Goal: Task Accomplishment & Management: Complete application form

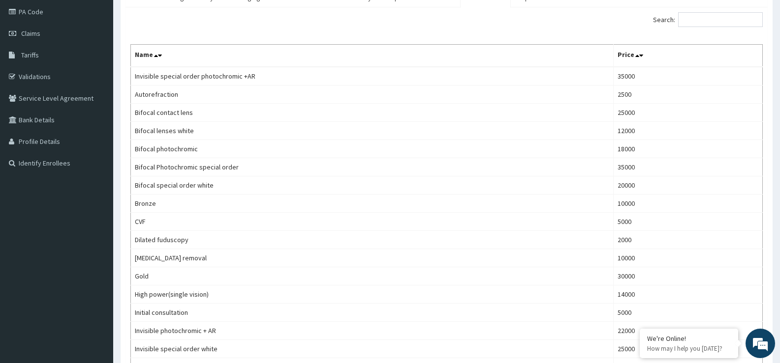
scroll to position [49, 0]
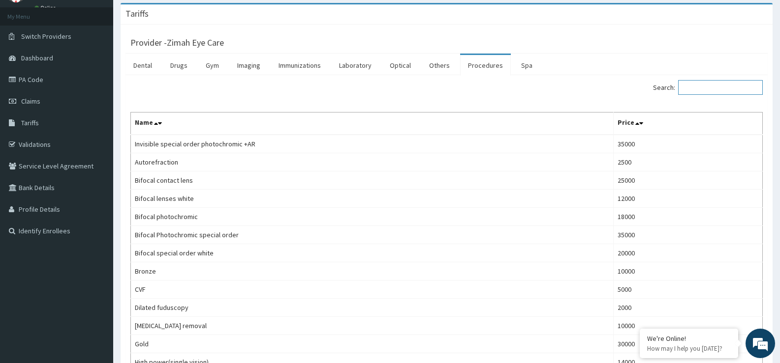
click at [694, 88] on input "Search:" at bounding box center [720, 87] width 85 height 15
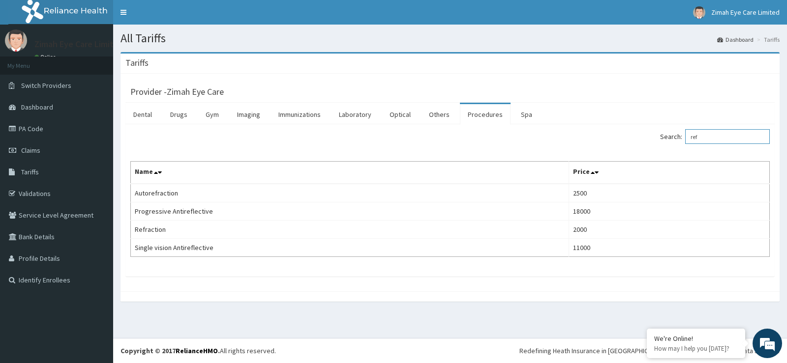
click at [714, 137] on input "ref" at bounding box center [727, 136] width 85 height 15
type input "r"
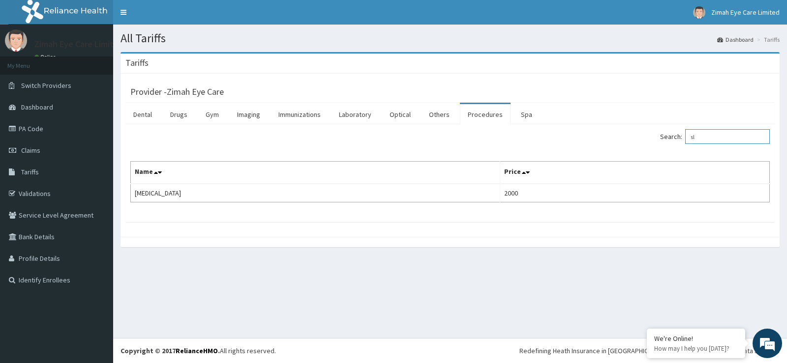
type input "s"
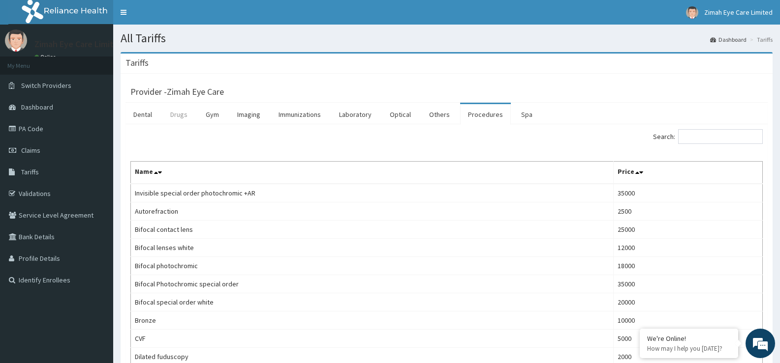
click at [183, 117] on link "Drugs" at bounding box center [178, 114] width 33 height 21
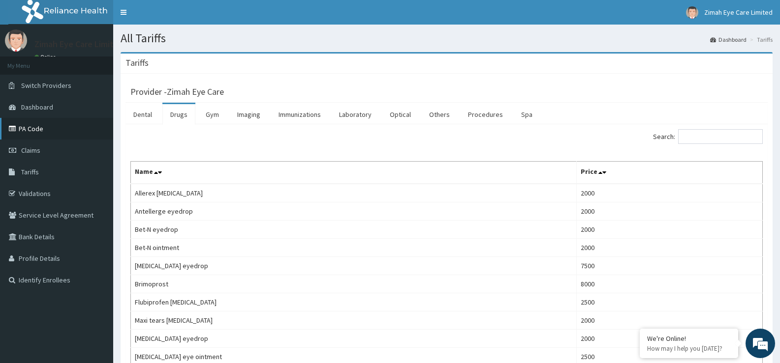
click at [49, 129] on link "PA Code" at bounding box center [56, 129] width 113 height 22
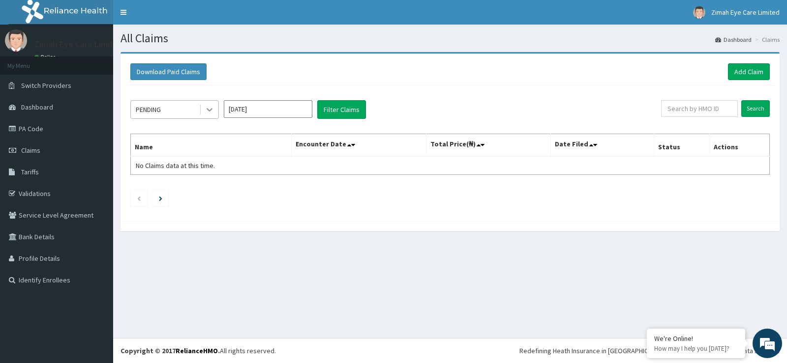
click at [210, 109] on icon at bounding box center [210, 110] width 10 height 10
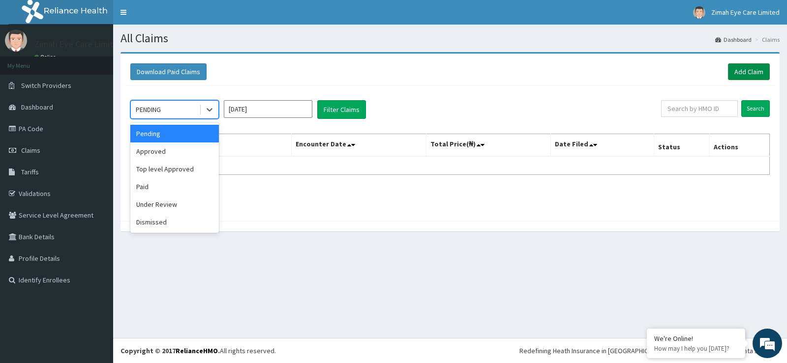
click at [754, 71] on link "Add Claim" at bounding box center [749, 71] width 42 height 17
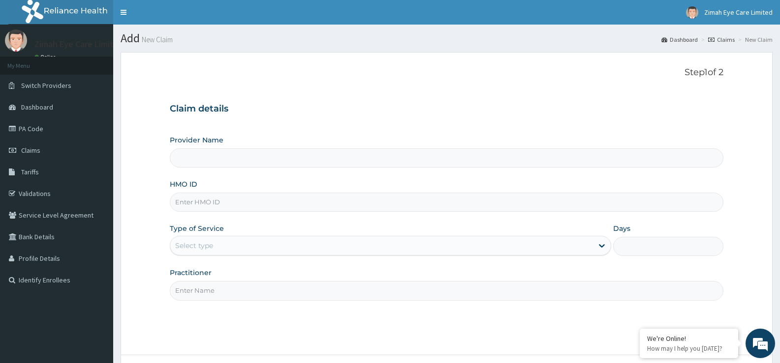
click at [325, 157] on input "Provider Name" at bounding box center [446, 158] width 553 height 19
type input "Zimah Eye Care"
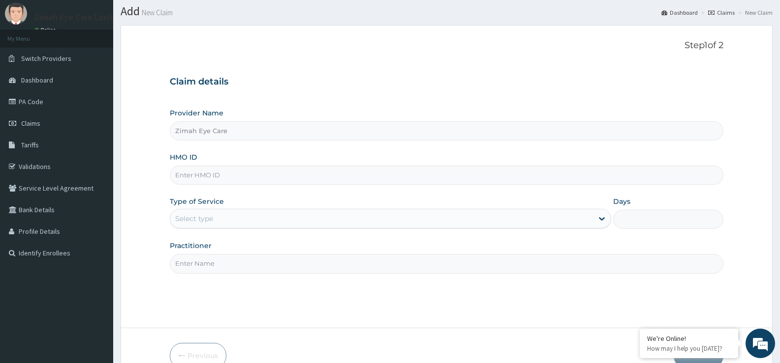
scroll to position [80, 0]
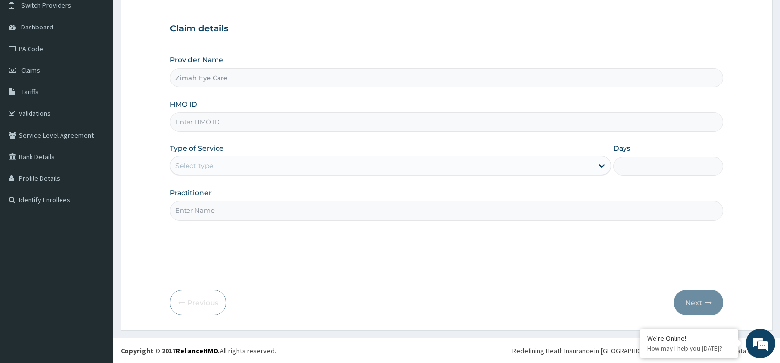
click at [286, 164] on div "Select type" at bounding box center [381, 166] width 422 height 16
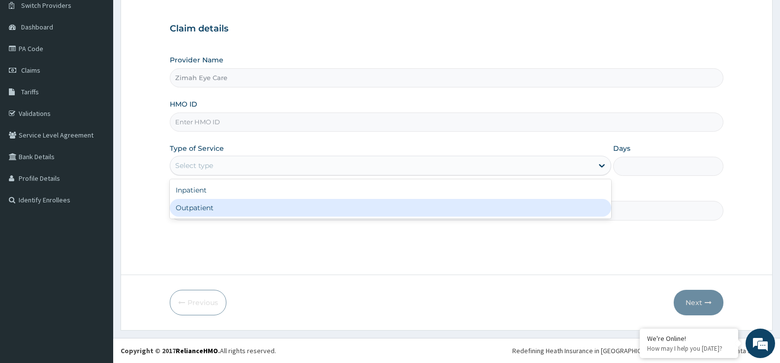
click at [286, 207] on div "Outpatient" at bounding box center [390, 208] width 441 height 18
type input "1"
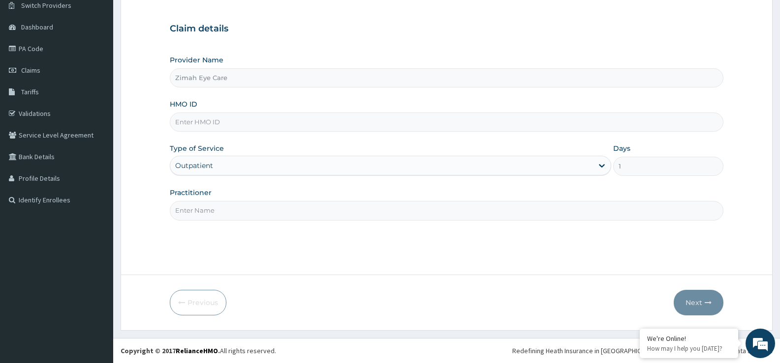
click at [376, 213] on input "Practitioner" at bounding box center [446, 210] width 553 height 19
type input "zimah eye care"
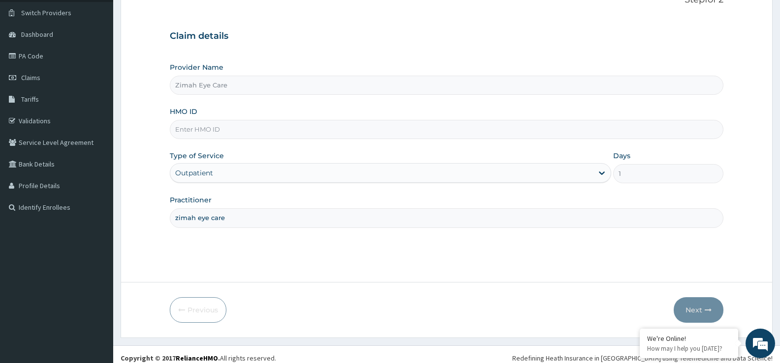
scroll to position [80, 0]
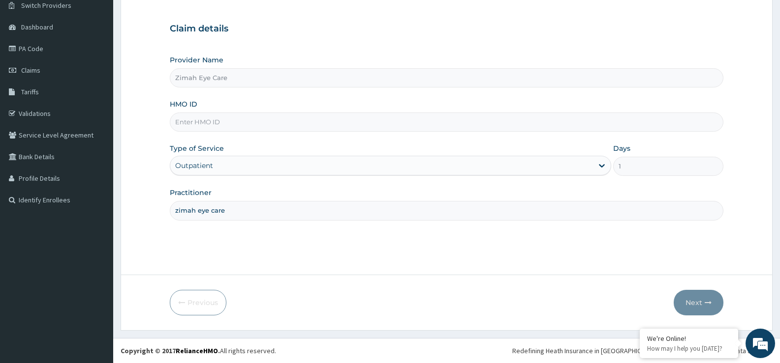
click at [352, 125] on input "HMO ID" at bounding box center [446, 122] width 553 height 19
type input "SDI/10009/A"
click at [702, 305] on button "Next" at bounding box center [698, 303] width 50 height 26
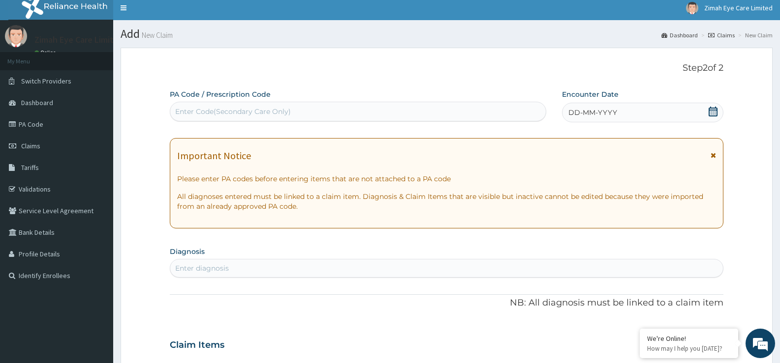
scroll to position [0, 0]
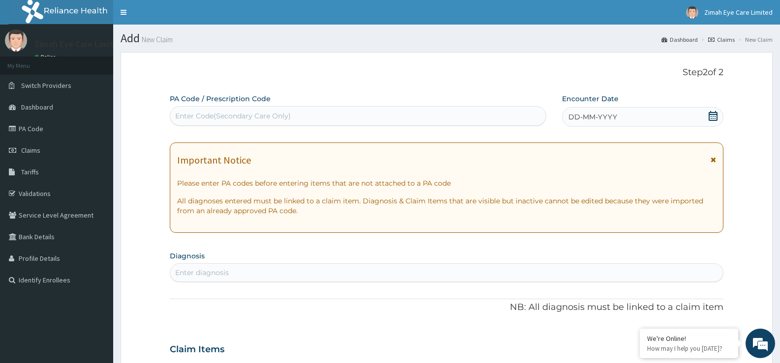
drag, startPoint x: 412, startPoint y: 111, endPoint x: 390, endPoint y: 114, distance: 21.8
click at [390, 114] on div "Enter Code(Secondary Care Only)" at bounding box center [357, 116] width 375 height 16
paste input "PA/10B8F8"
type input "PA/10B8F8"
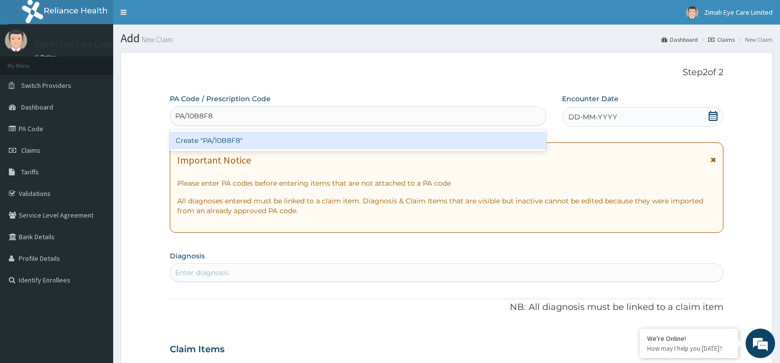
click at [398, 142] on div "Create "PA/10B8F8"" at bounding box center [358, 141] width 376 height 18
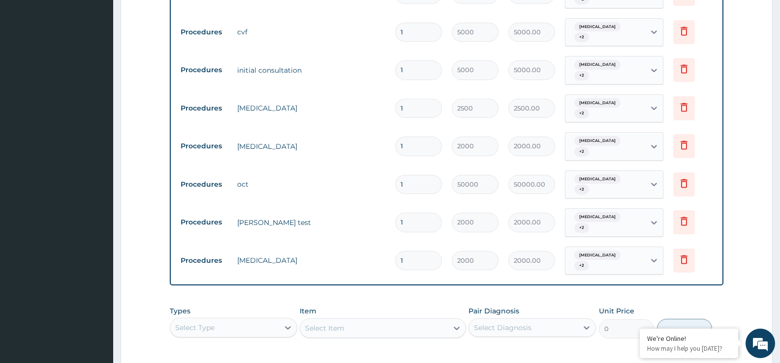
scroll to position [706, 0]
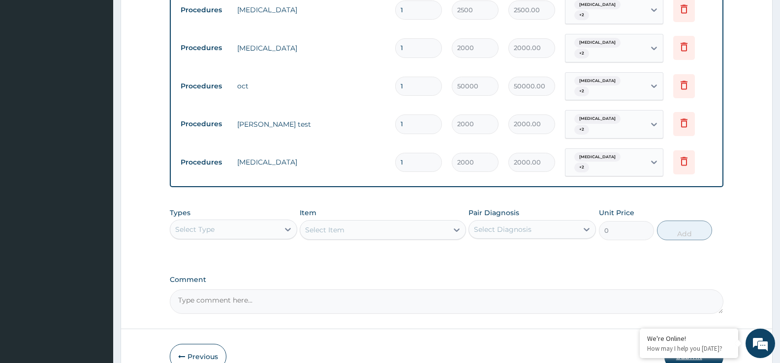
click at [694, 344] on button "Submit" at bounding box center [693, 357] width 59 height 26
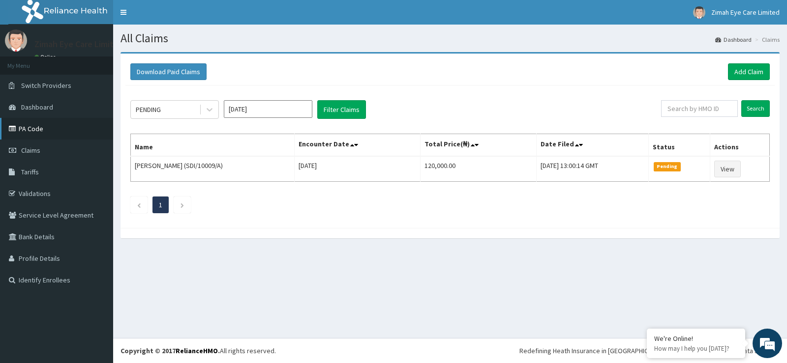
click at [45, 128] on link "PA Code" at bounding box center [56, 129] width 113 height 22
click at [746, 69] on link "Add Claim" at bounding box center [749, 71] width 42 height 17
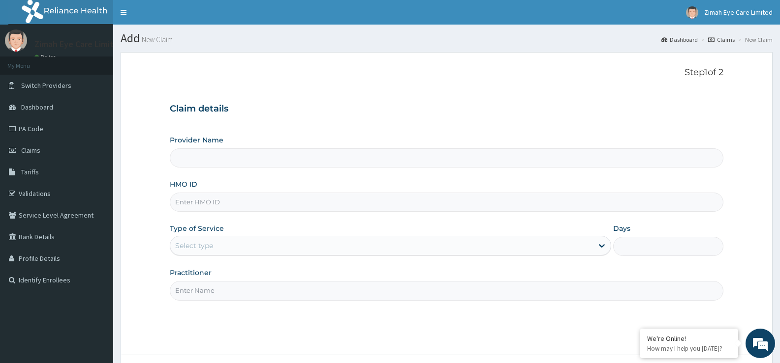
click at [274, 157] on input "Provider Name" at bounding box center [446, 158] width 553 height 19
type input "Zimah Eye Care"
click at [243, 204] on input "HMO ID" at bounding box center [446, 202] width 553 height 19
type input "SDI/10009/B"
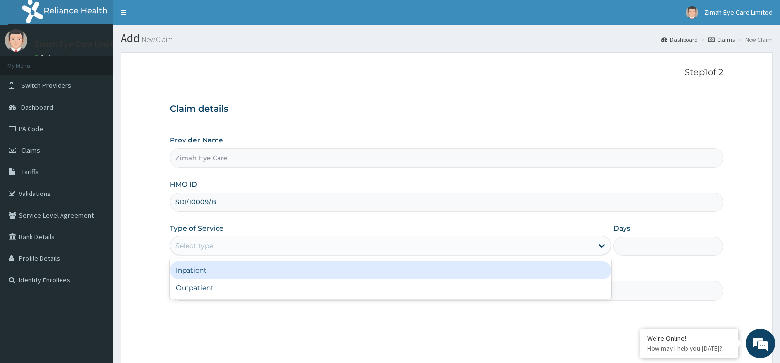
click at [234, 246] on div "Select type" at bounding box center [381, 246] width 422 height 16
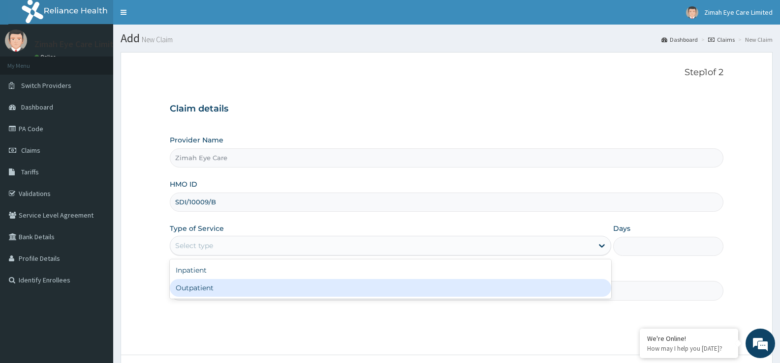
click at [238, 289] on div "Outpatient" at bounding box center [390, 288] width 441 height 18
type input "1"
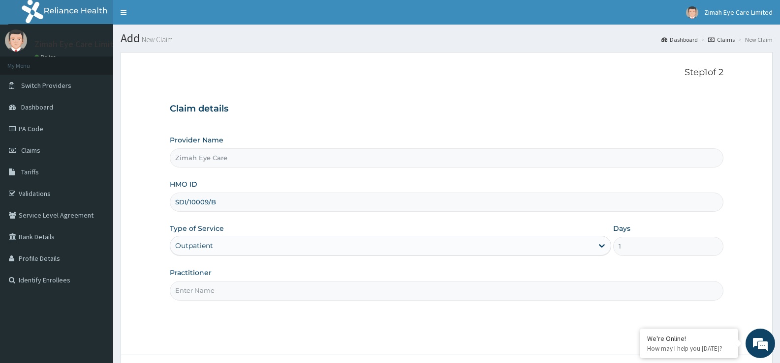
click at [245, 286] on input "Practitioner" at bounding box center [446, 290] width 553 height 19
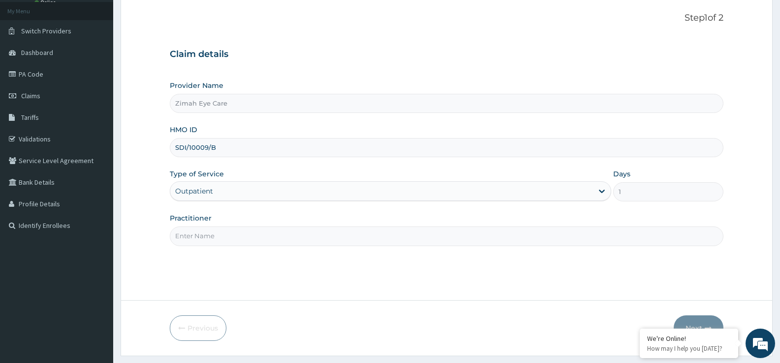
scroll to position [80, 0]
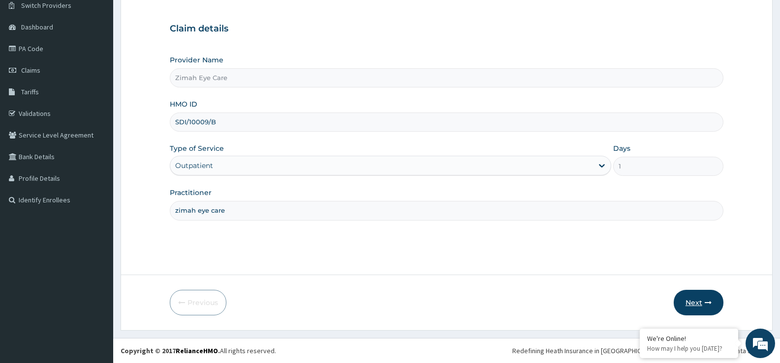
type input "zimah eye care"
click at [697, 303] on button "Next" at bounding box center [698, 303] width 50 height 26
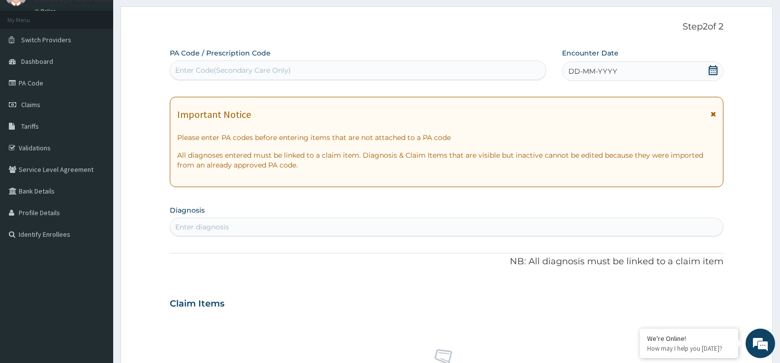
scroll to position [0, 0]
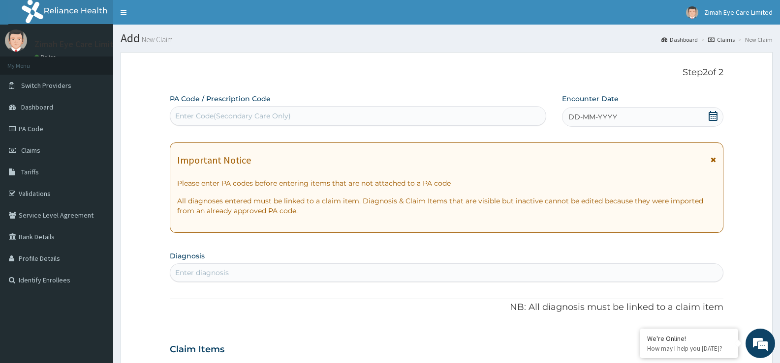
click at [247, 110] on div "Enter Code(Secondary Care Only)" at bounding box center [357, 116] width 375 height 16
paste input "PA/9626E8"
type input "PA/9626E8"
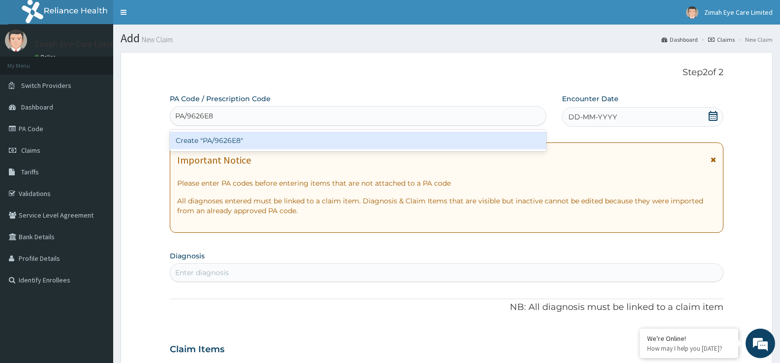
click at [246, 135] on div "Create "PA/9626E8"" at bounding box center [358, 141] width 376 height 18
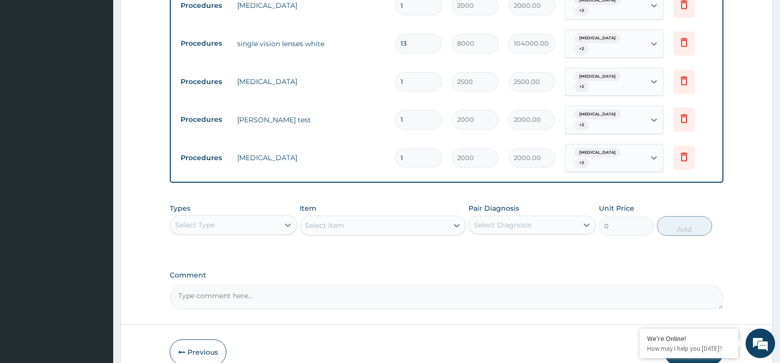
scroll to position [638, 0]
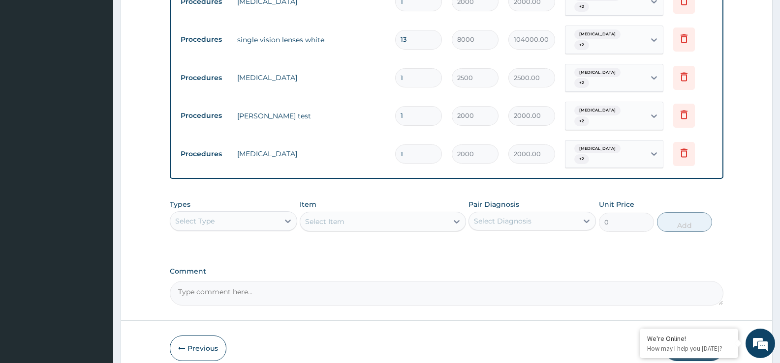
click at [689, 336] on button "Submit" at bounding box center [693, 349] width 59 height 26
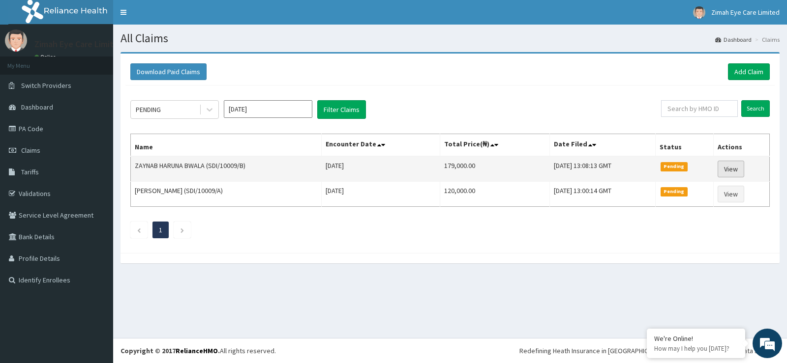
click at [730, 170] on link "View" at bounding box center [731, 169] width 27 height 17
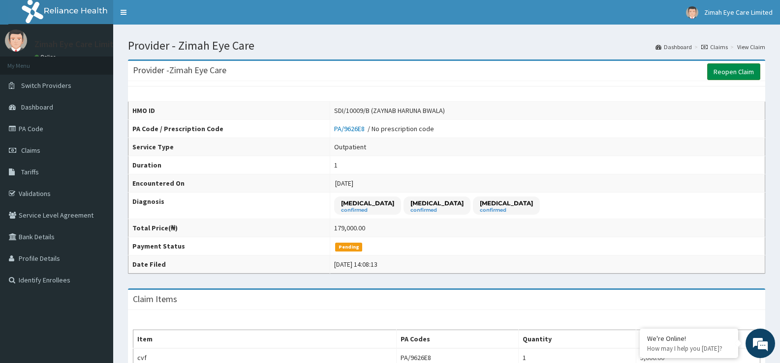
click at [727, 69] on link "Reopen Claim" at bounding box center [733, 71] width 53 height 17
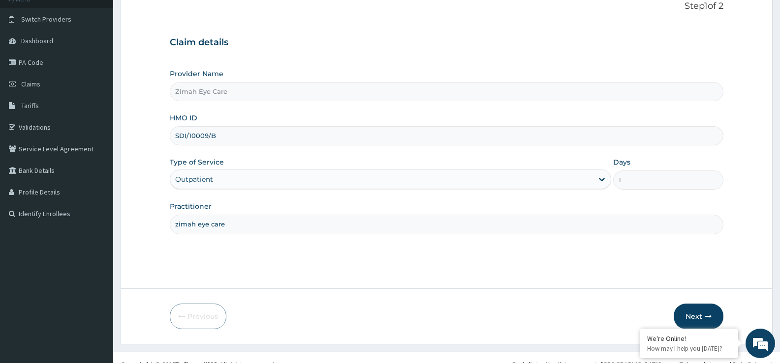
scroll to position [80, 0]
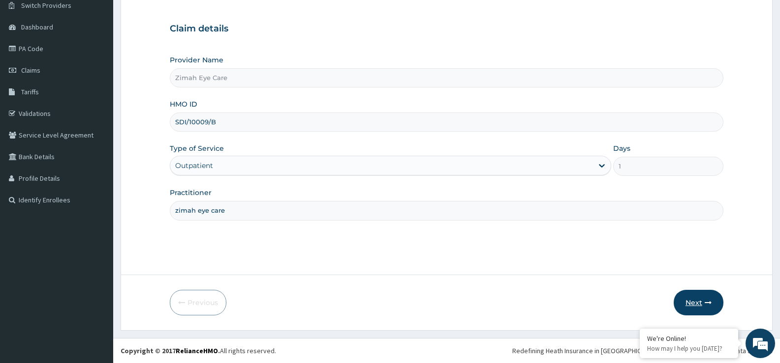
click at [697, 302] on button "Next" at bounding box center [698, 303] width 50 height 26
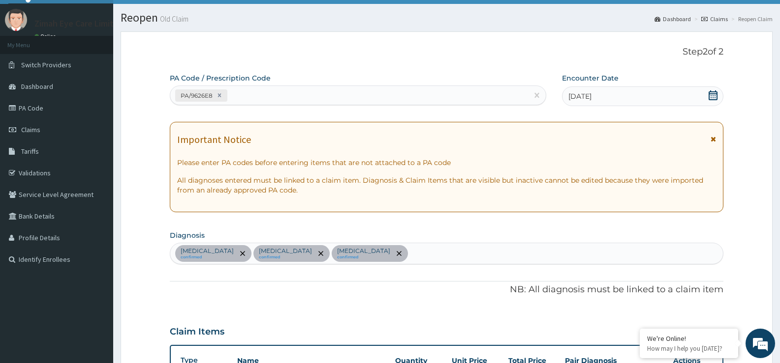
scroll to position [0, 0]
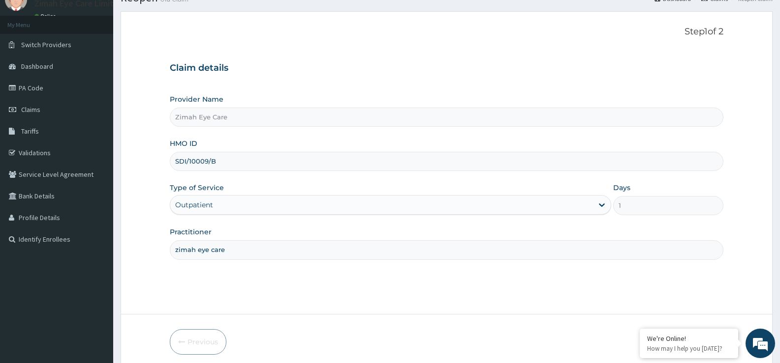
scroll to position [80, 0]
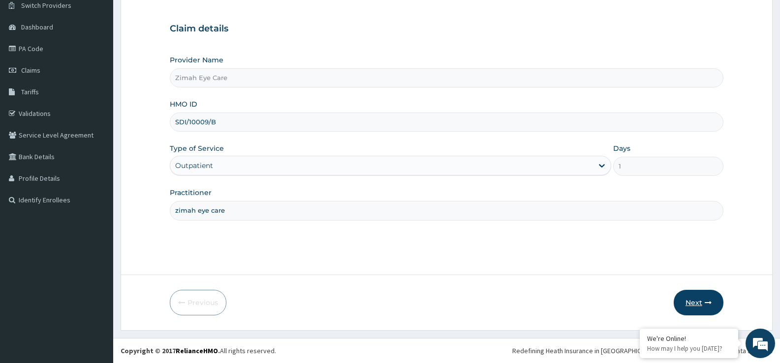
click at [710, 304] on icon "button" at bounding box center [707, 303] width 7 height 7
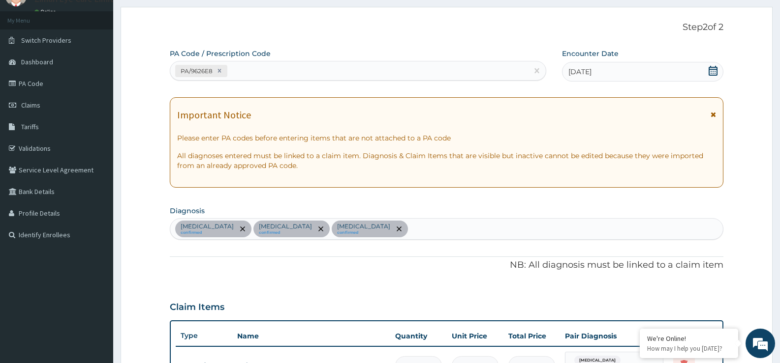
scroll to position [0, 0]
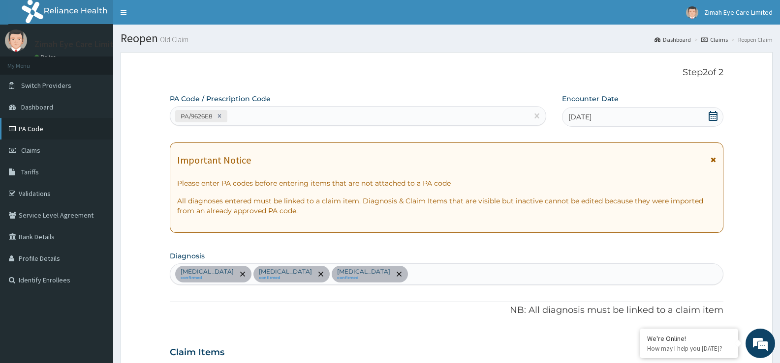
click at [39, 130] on link "PA Code" at bounding box center [56, 129] width 113 height 22
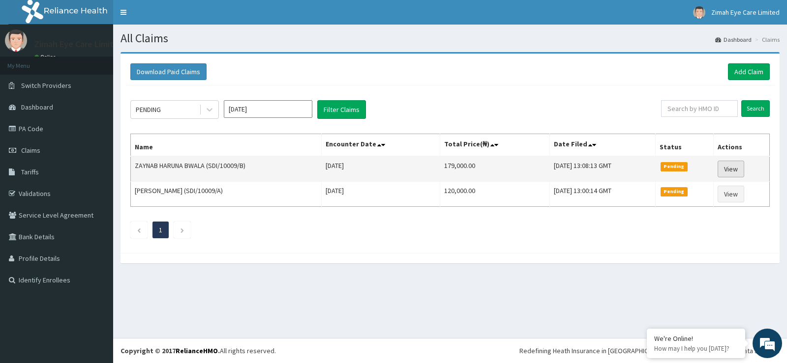
click at [732, 169] on link "View" at bounding box center [731, 169] width 27 height 17
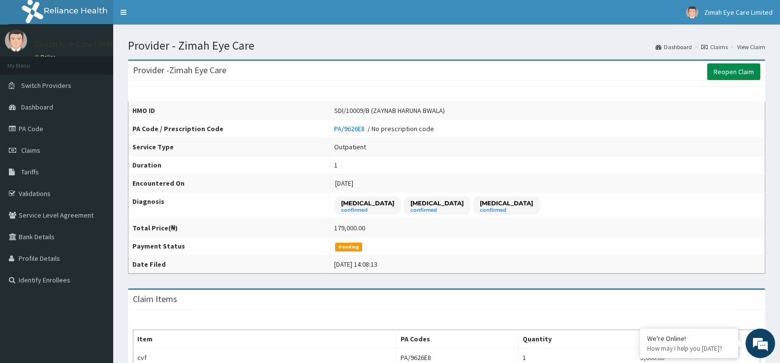
click at [736, 70] on link "Reopen Claim" at bounding box center [733, 71] width 53 height 17
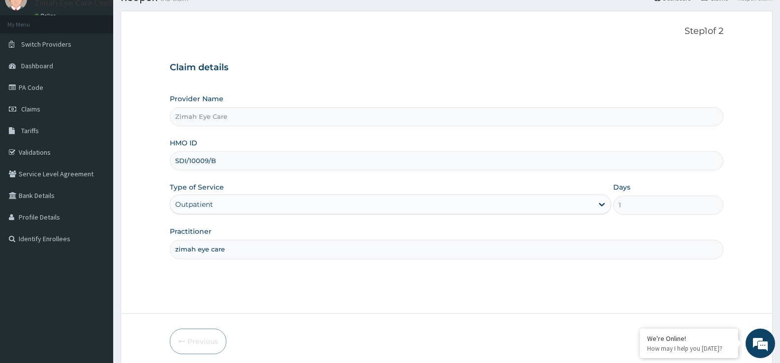
scroll to position [80, 0]
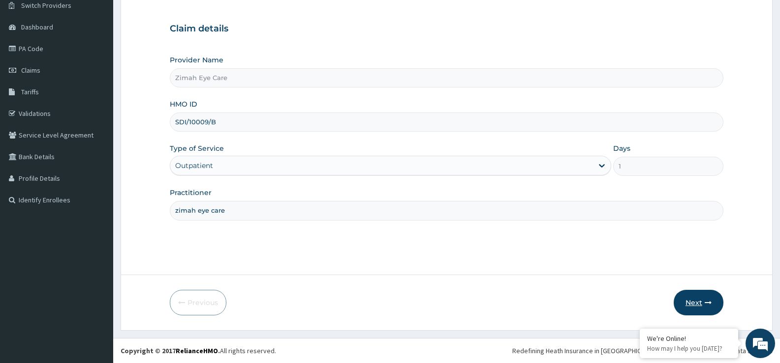
click at [701, 308] on button "Next" at bounding box center [698, 303] width 50 height 26
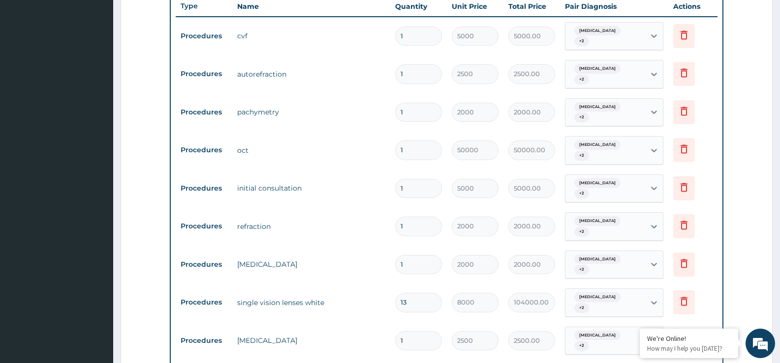
scroll to position [0, 0]
click at [686, 298] on icon at bounding box center [683, 302] width 7 height 9
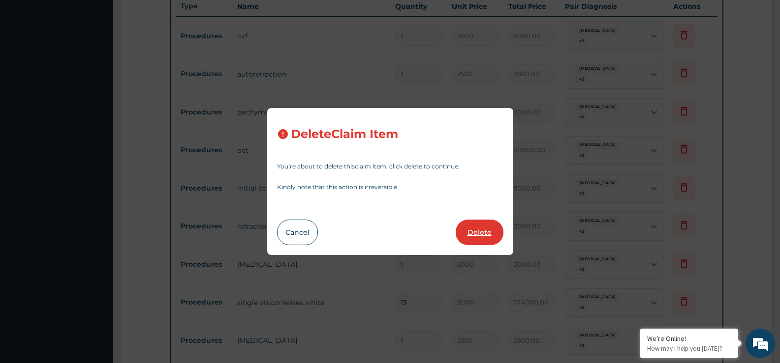
click at [478, 233] on button "Delete" at bounding box center [479, 233] width 48 height 26
type input "1"
type input "2500"
type input "2500.00"
type input "2000"
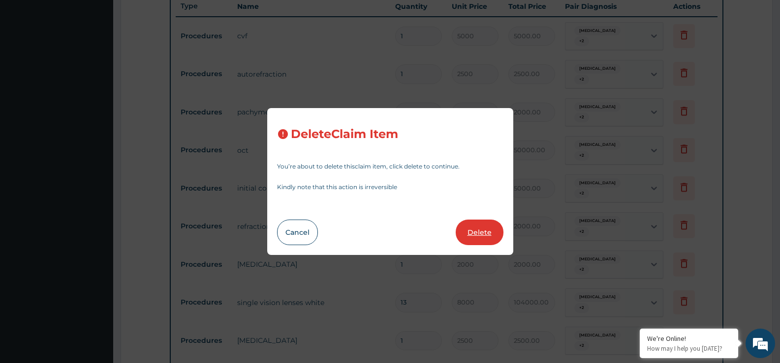
type input "2000.00"
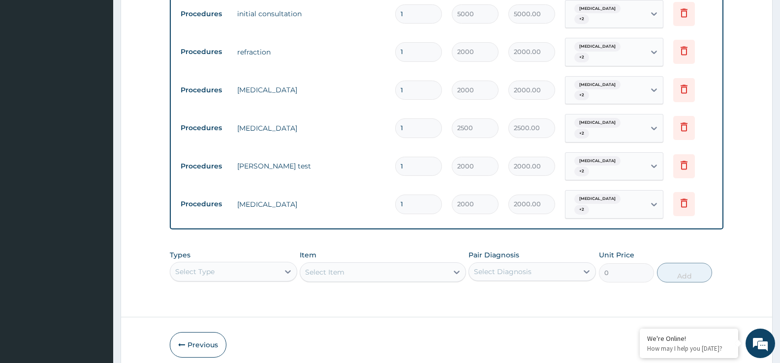
scroll to position [550, 0]
click at [690, 332] on button "Submit" at bounding box center [693, 345] width 59 height 26
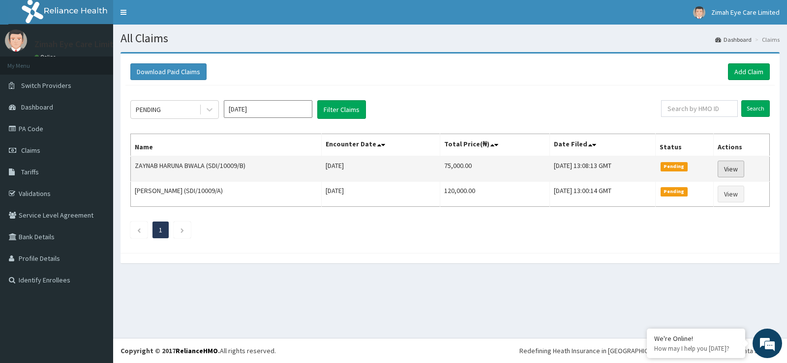
click at [734, 170] on link "View" at bounding box center [731, 169] width 27 height 17
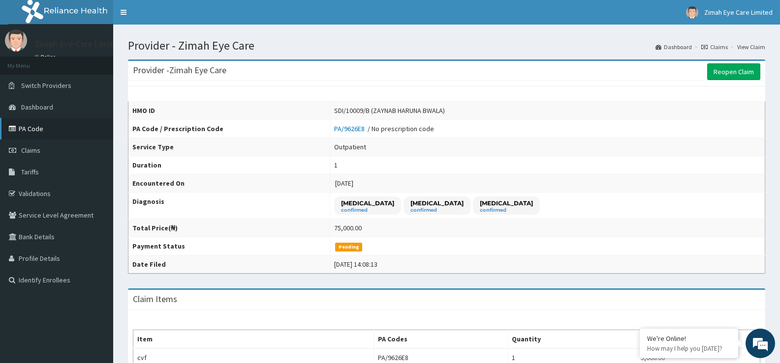
click at [41, 128] on link "PA Code" at bounding box center [56, 129] width 113 height 22
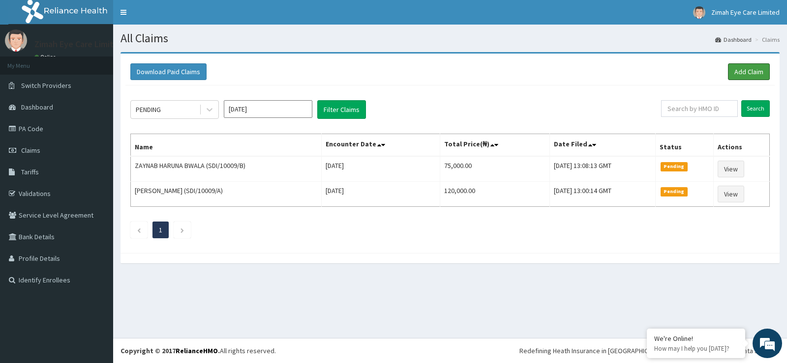
click at [745, 67] on link "Add Claim" at bounding box center [749, 71] width 42 height 17
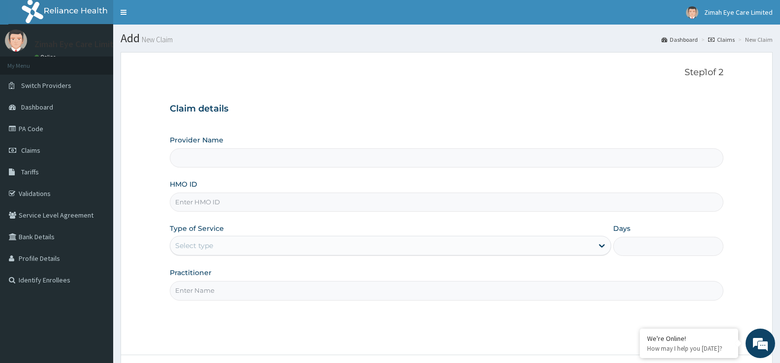
click at [295, 207] on input "HMO ID" at bounding box center [446, 202] width 553 height 19
type input "Zimah Eye Care"
type input "SDI/10009/B"
click at [268, 242] on div "Select type" at bounding box center [381, 246] width 422 height 16
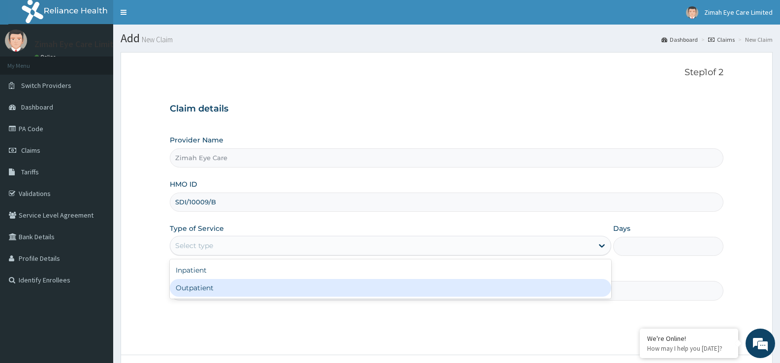
click at [267, 287] on div "Outpatient" at bounding box center [390, 288] width 441 height 18
type input "1"
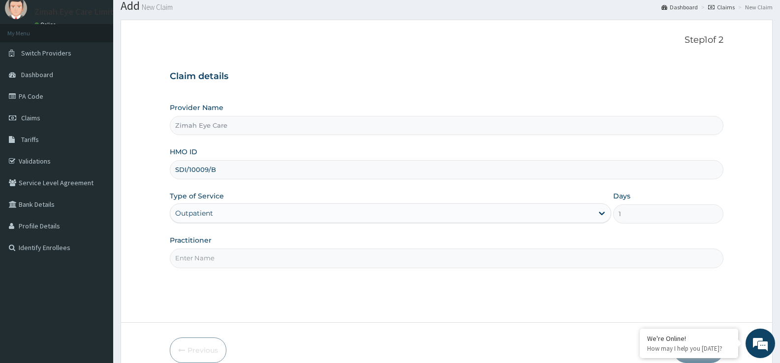
scroll to position [80, 0]
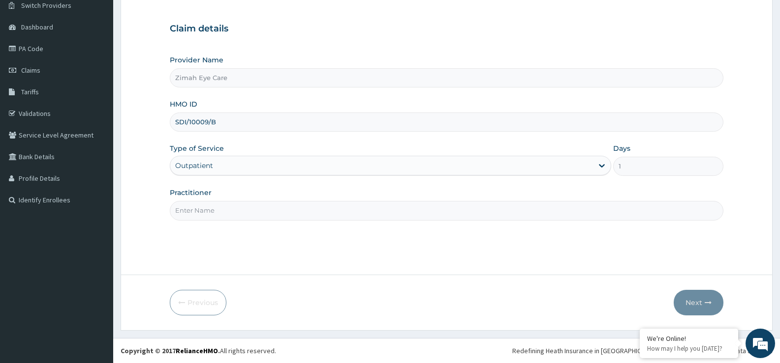
click at [287, 215] on input "Practitioner" at bounding box center [446, 210] width 553 height 19
type input "zimah eye care"
click at [703, 304] on button "Next" at bounding box center [698, 303] width 50 height 26
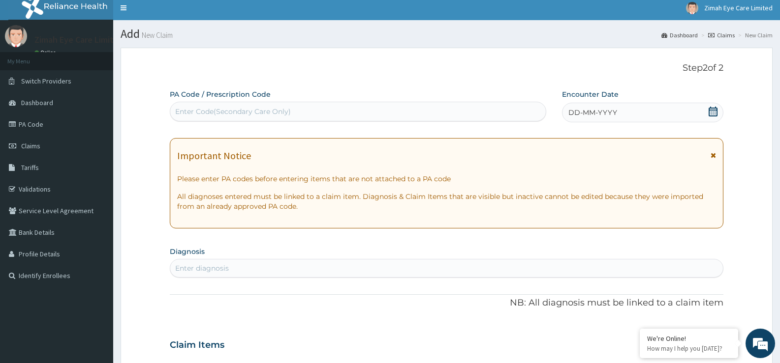
scroll to position [0, 0]
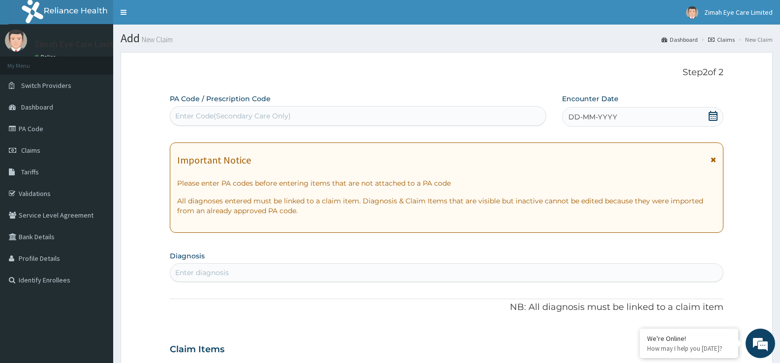
click at [318, 112] on div "Enter Code(Secondary Care Only)" at bounding box center [357, 116] width 375 height 16
paste input "PA/9044FE"
type input "PA/9044FE"
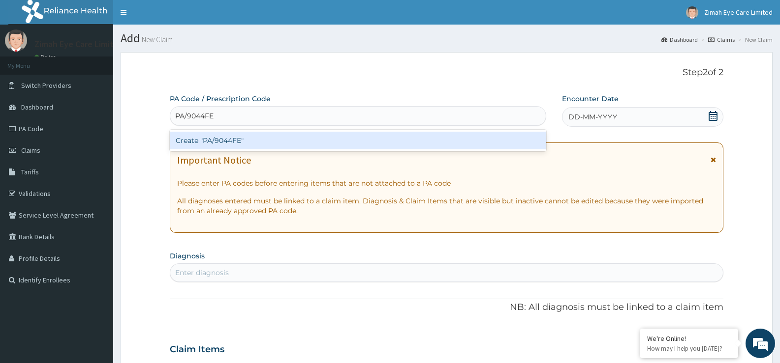
click at [313, 143] on div "Create "PA/9044FE"" at bounding box center [358, 141] width 376 height 18
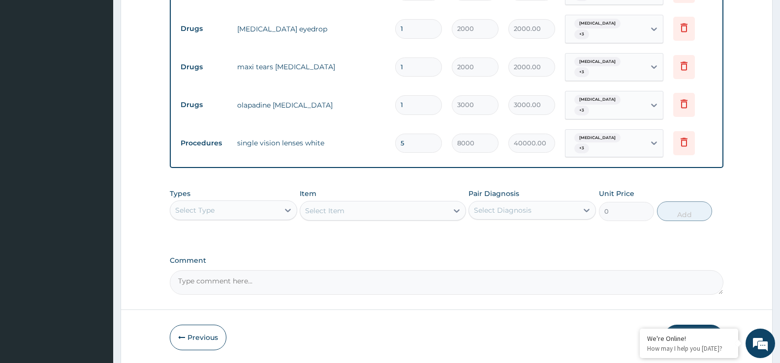
scroll to position [443, 0]
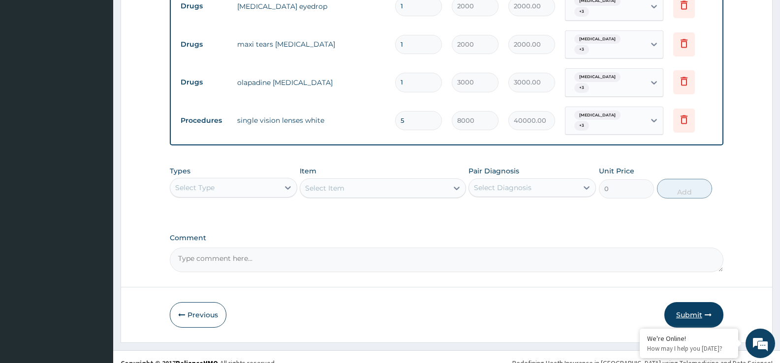
click at [693, 307] on button "Submit" at bounding box center [693, 315] width 59 height 26
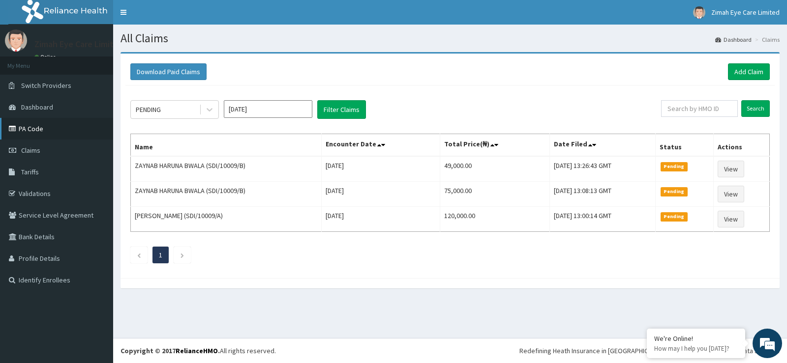
click at [51, 132] on link "PA Code" at bounding box center [56, 129] width 113 height 22
click at [741, 70] on link "Add Claim" at bounding box center [749, 71] width 42 height 17
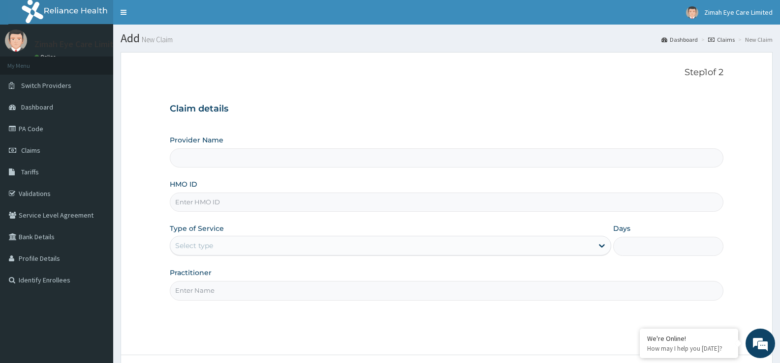
click at [299, 158] on input "Provider Name" at bounding box center [446, 158] width 553 height 19
click at [294, 209] on input "HMO ID" at bounding box center [446, 202] width 553 height 19
type input "Zimah Eye Care"
type input "SDI/10079/A"
click at [266, 240] on div "Select type" at bounding box center [381, 246] width 422 height 16
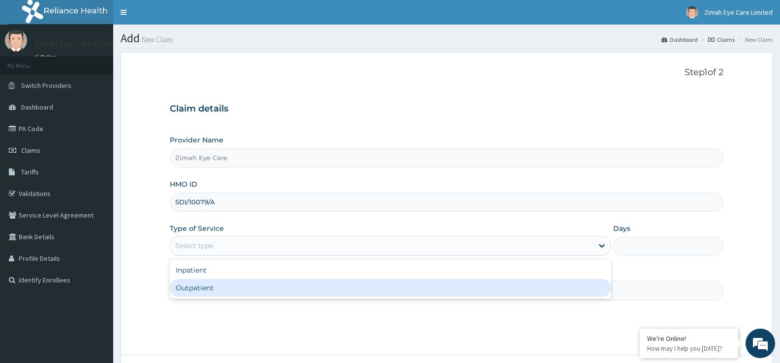
click at [277, 290] on div "Outpatient" at bounding box center [390, 288] width 441 height 18
type input "1"
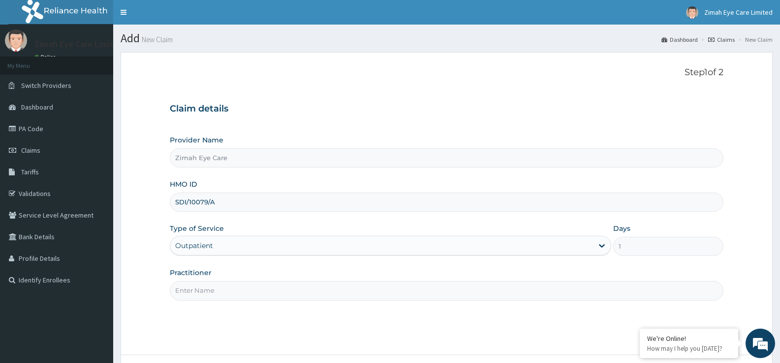
click at [279, 294] on input "Practitioner" at bounding box center [446, 290] width 553 height 19
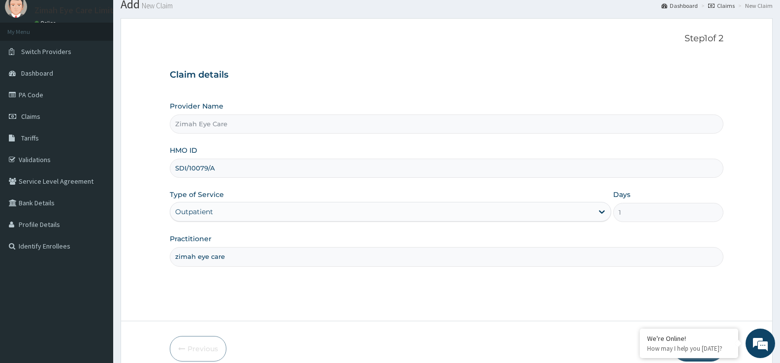
scroll to position [80, 0]
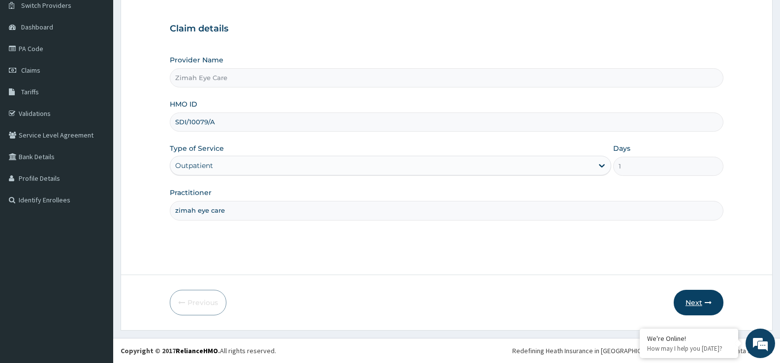
type input "zimah eye care"
click at [706, 297] on button "Next" at bounding box center [698, 303] width 50 height 26
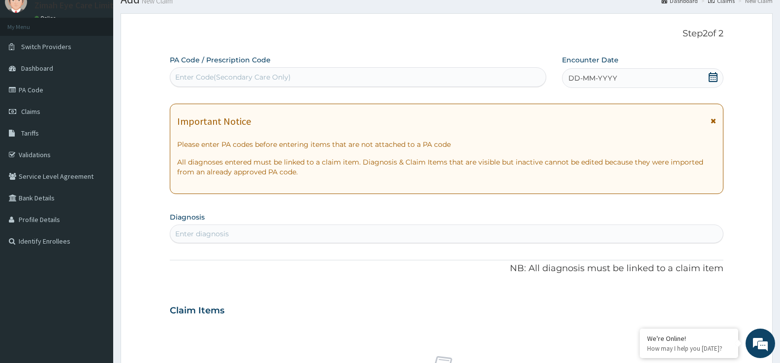
scroll to position [0, 0]
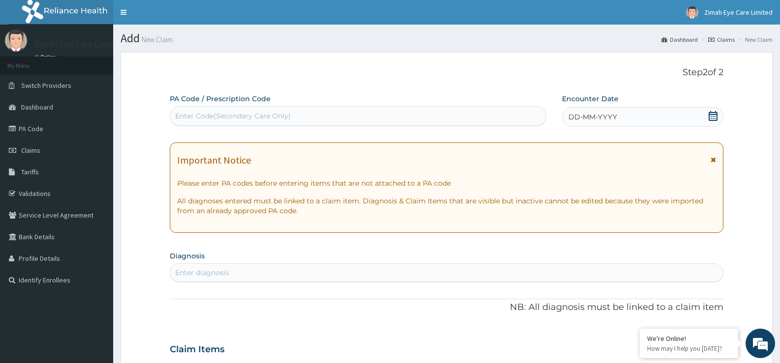
click at [243, 109] on div "Enter Code(Secondary Care Only)" at bounding box center [357, 116] width 375 height 16
paste input "PA/72220A"
type input "PA/72220A"
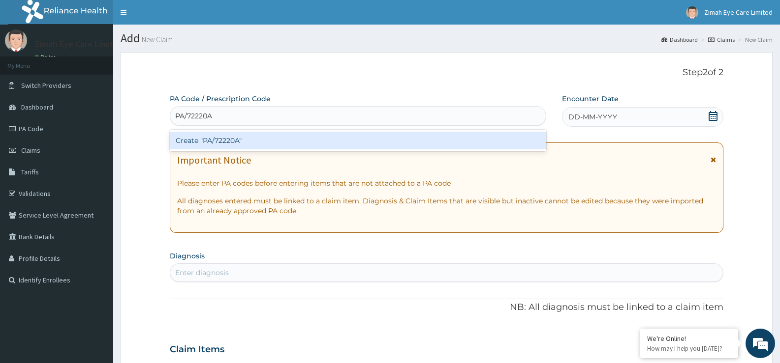
click at [254, 138] on div "Create "PA/72220A"" at bounding box center [358, 141] width 376 height 18
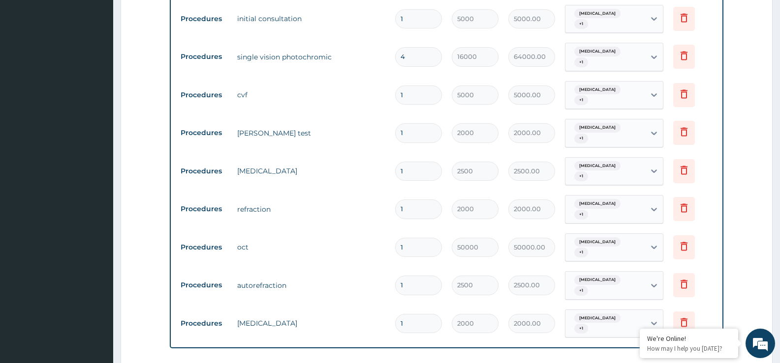
scroll to position [420, 0]
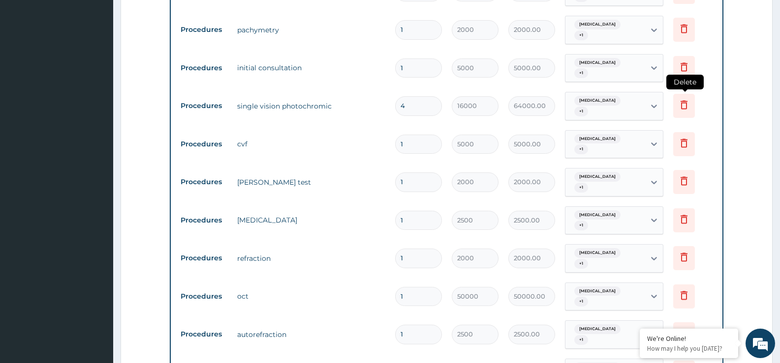
click at [681, 101] on icon at bounding box center [683, 105] width 7 height 9
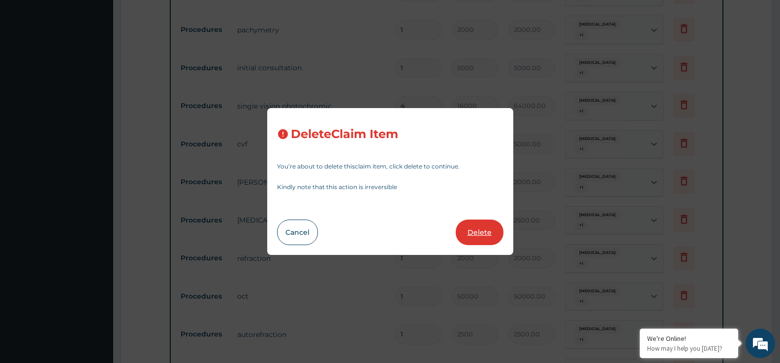
click at [478, 229] on button "Delete" at bounding box center [479, 233] width 48 height 26
type input "1"
type input "5000"
type input "5000.00"
type input "2000"
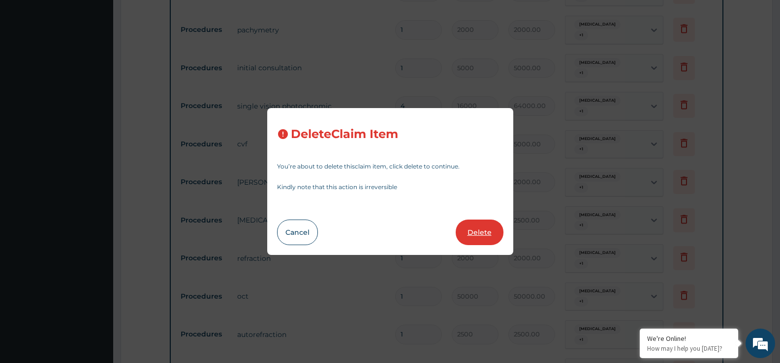
type input "2000.00"
type input "2500"
type input "2500.00"
type input "2000"
type input "2000.00"
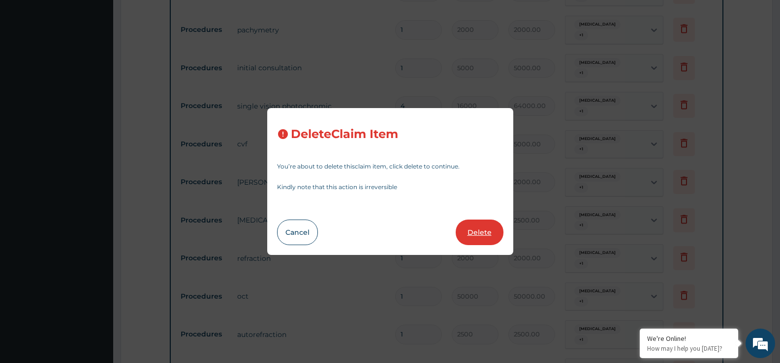
type input "50000"
type input "50000.00"
type input "2500"
type input "2500.00"
type input "2000"
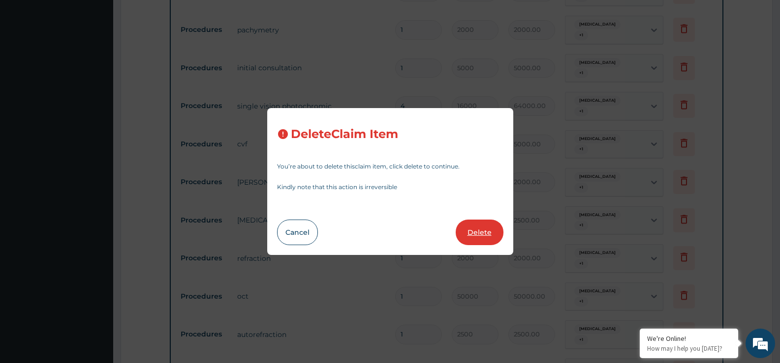
type input "2000.00"
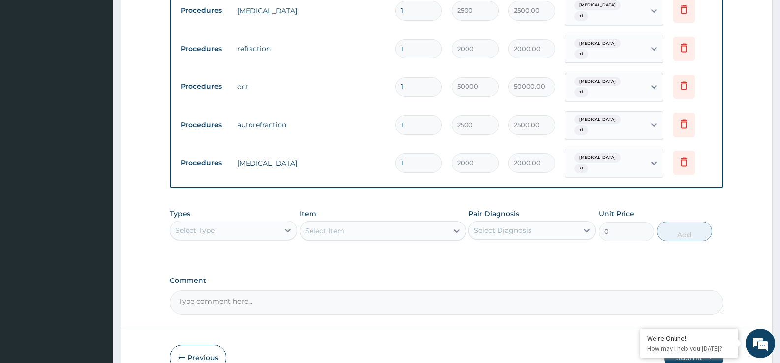
scroll to position [604, 0]
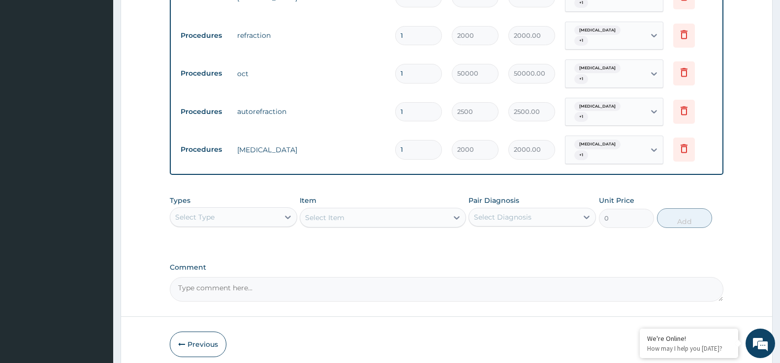
click at [694, 332] on button "Submit" at bounding box center [693, 345] width 59 height 26
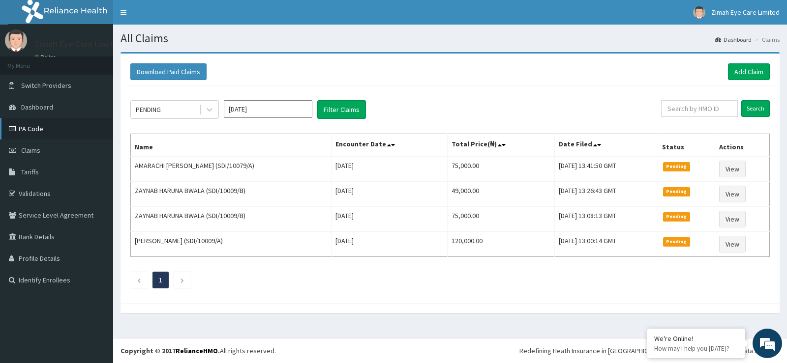
click at [60, 126] on link "PA Code" at bounding box center [56, 129] width 113 height 22
click at [742, 72] on link "Add Claim" at bounding box center [749, 71] width 42 height 17
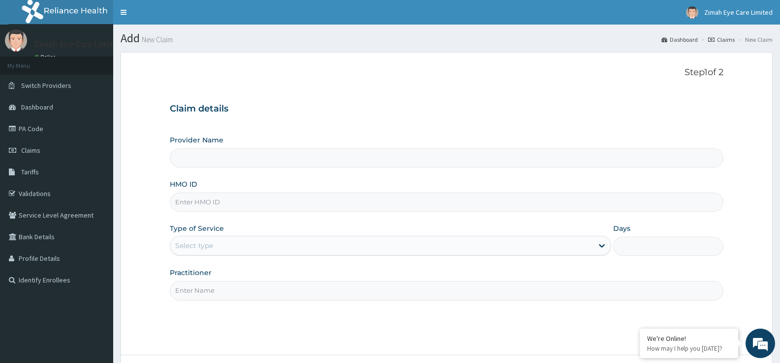
type input "Zimah Eye Care"
click at [272, 205] on input "HMO ID" at bounding box center [446, 202] width 553 height 19
type input "SDI/10079/A"
click at [270, 247] on div "Select type" at bounding box center [381, 246] width 422 height 16
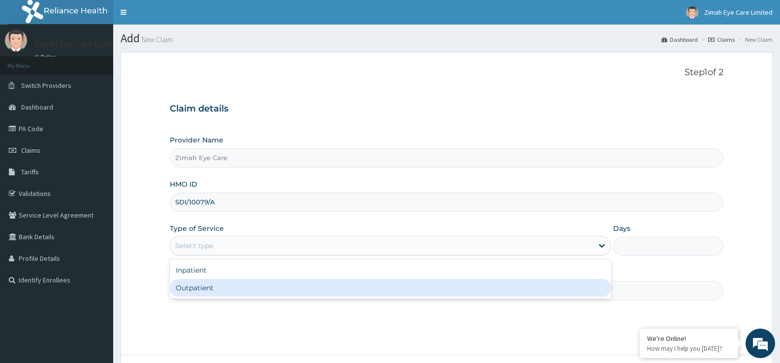
click at [269, 289] on div "Outpatient" at bounding box center [390, 288] width 441 height 18
type input "1"
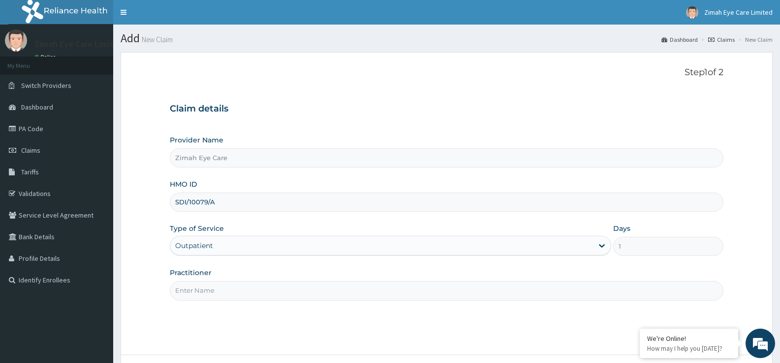
click at [271, 289] on input "Practitioner" at bounding box center [446, 290] width 553 height 19
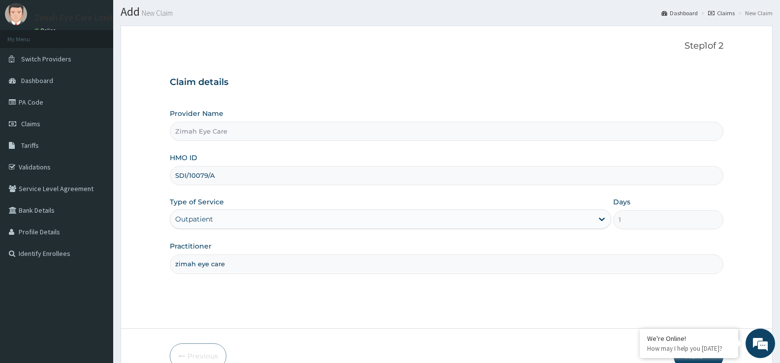
scroll to position [80, 0]
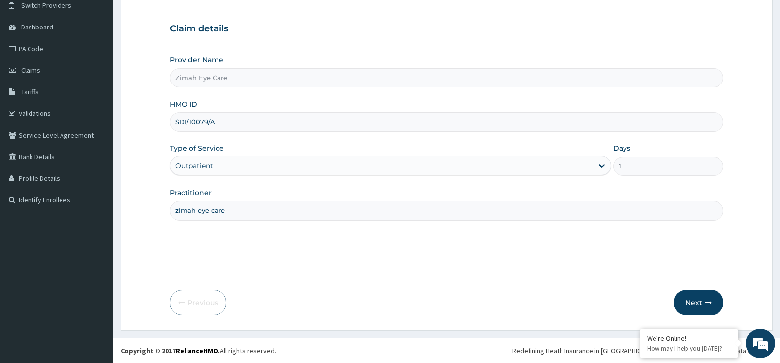
type input "zimah eye care"
click at [695, 300] on button "Next" at bounding box center [698, 303] width 50 height 26
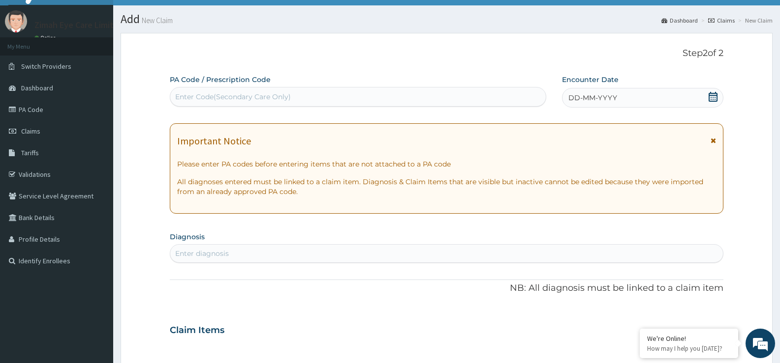
scroll to position [0, 0]
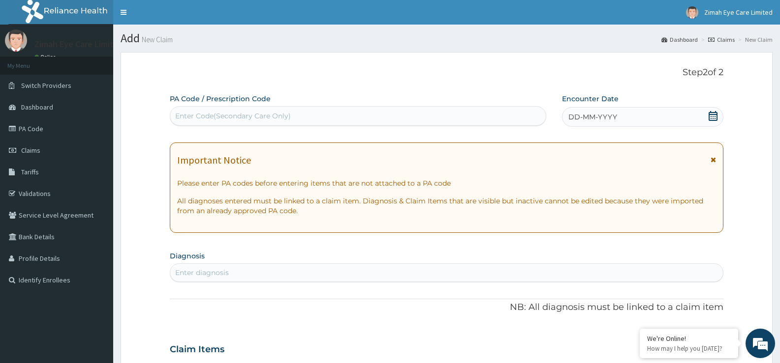
click at [227, 115] on div "Enter Code(Secondary Care Only)" at bounding box center [233, 116] width 116 height 10
paste input "PA/5EF839"
type input "PA/5EF839"
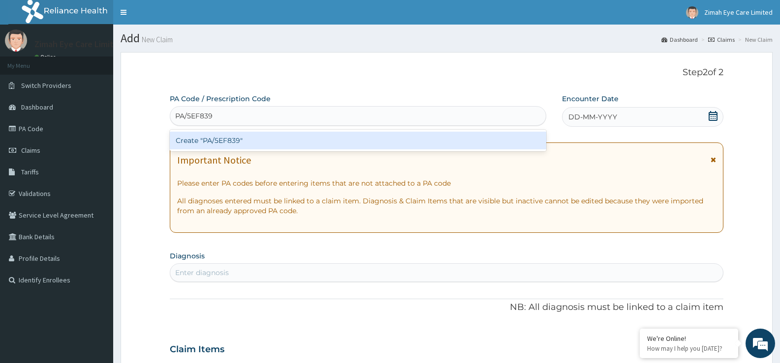
click at [237, 136] on div "Create "PA/5EF839"" at bounding box center [358, 141] width 376 height 18
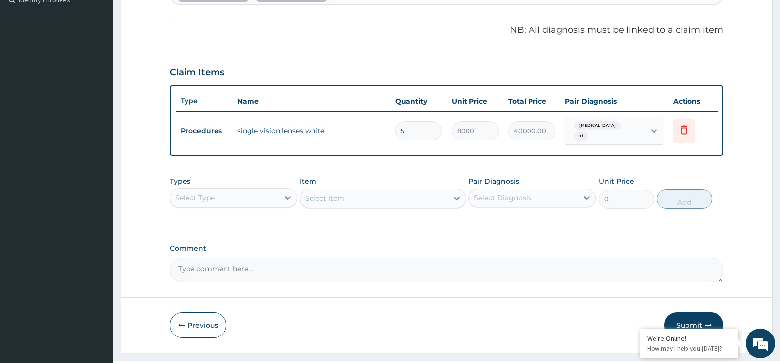
scroll to position [299, 0]
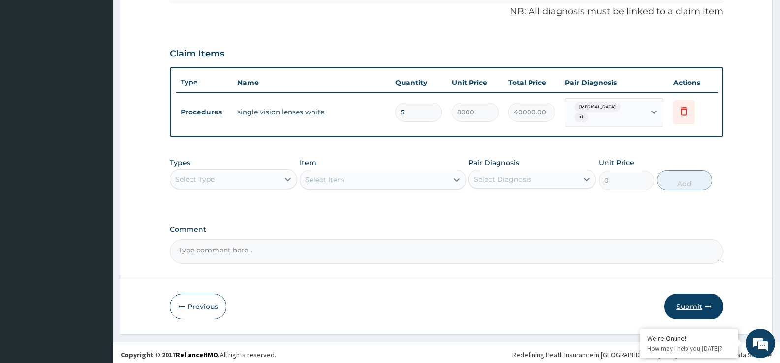
click at [677, 300] on button "Submit" at bounding box center [693, 307] width 59 height 26
